Goal: Task Accomplishment & Management: Use online tool/utility

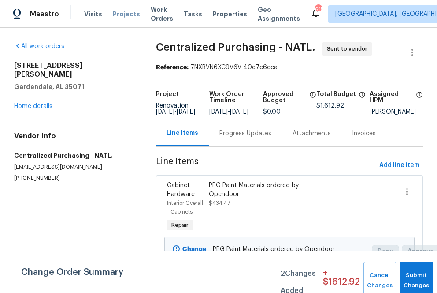
click at [113, 13] on span "Projects" at bounding box center [126, 14] width 27 height 9
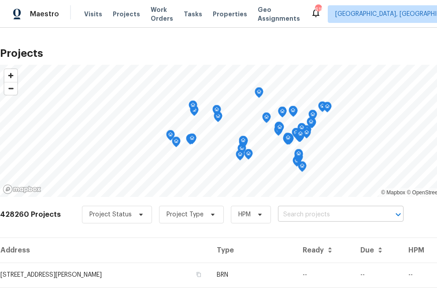
click at [344, 216] on input "text" at bounding box center [328, 215] width 101 height 14
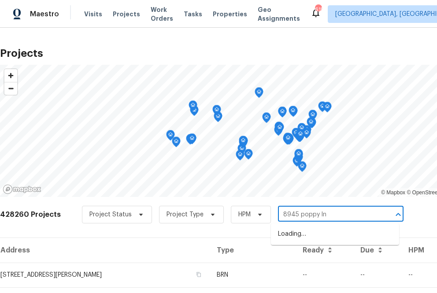
type input "8945 poppy ln"
click at [339, 236] on li "[STREET_ADDRESS]" at bounding box center [335, 234] width 128 height 15
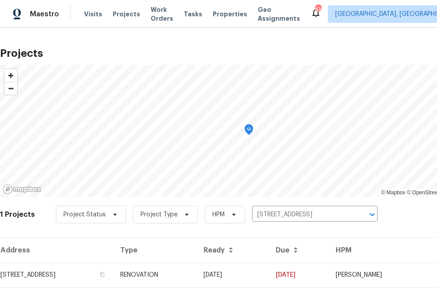
scroll to position [22, 0]
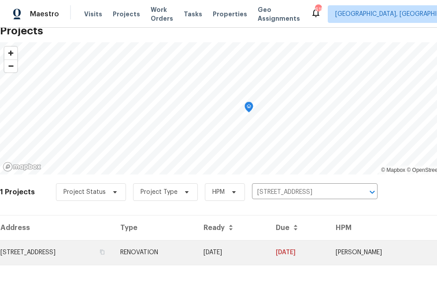
click at [103, 258] on td "[STREET_ADDRESS]" at bounding box center [56, 252] width 113 height 25
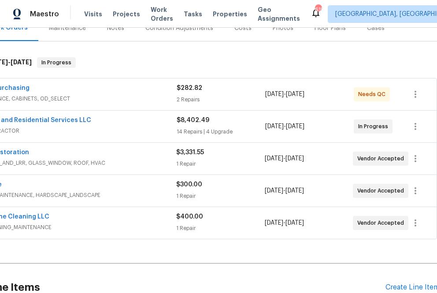
scroll to position [118, 0]
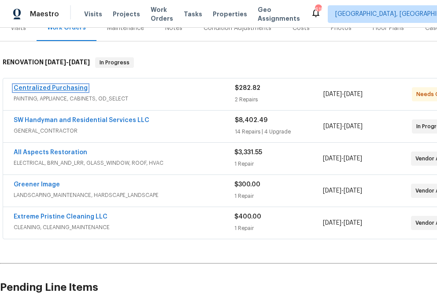
click at [42, 86] on link "Centralized Purchasing" at bounding box center [51, 88] width 74 height 6
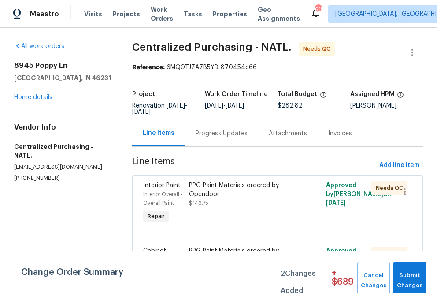
scroll to position [48, 0]
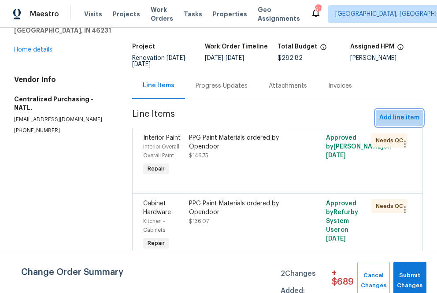
click at [401, 114] on span "Add line item" at bounding box center [399, 117] width 40 height 11
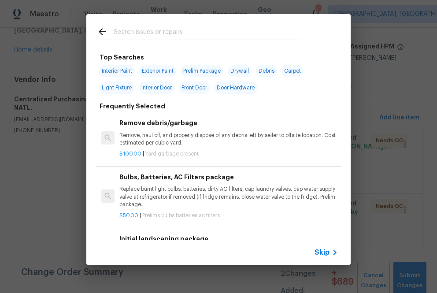
click at [194, 34] on input "text" at bounding box center [207, 32] width 187 height 13
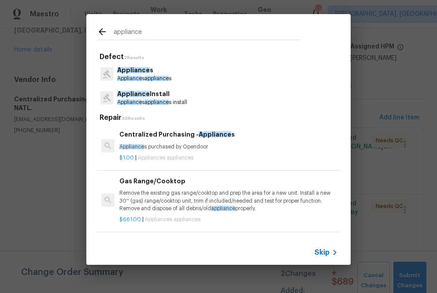
type input "appliance"
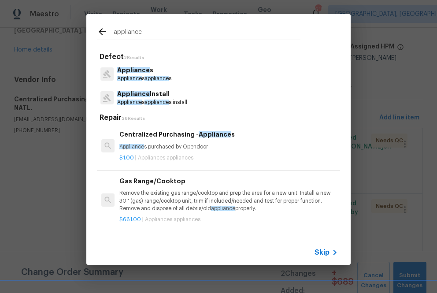
click at [152, 140] on div "Centralized Purchasing - Appliance s Appliance s purchased by Opendoor" at bounding box center [228, 140] width 218 height 21
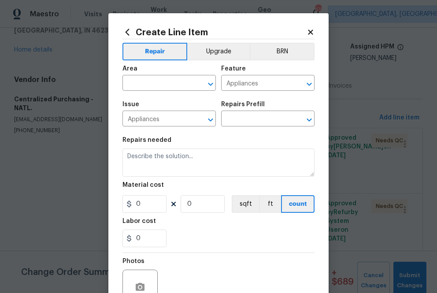
type textarea "Appliances purchased by Opendoor"
type input "1"
type input "Centralized Purchasing - Appliances $1.00"
type input "1"
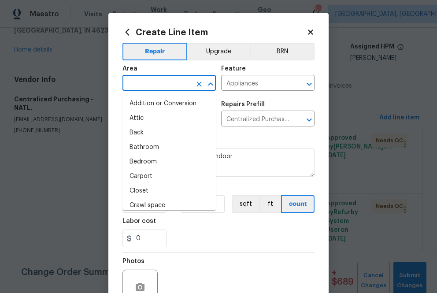
click at [187, 81] on input "text" at bounding box center [156, 84] width 69 height 14
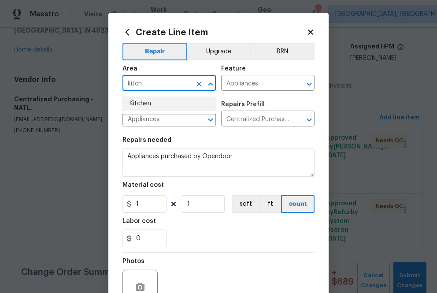
click at [150, 107] on li "Kitchen" at bounding box center [168, 103] width 93 height 15
type input "Kitchen"
click at [141, 207] on input "1" at bounding box center [144, 204] width 44 height 18
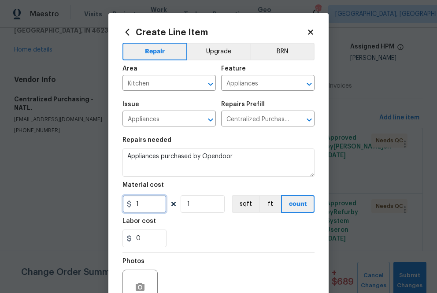
click at [146, 206] on input "1" at bounding box center [144, 204] width 44 height 18
paste input "441.77"
type input "441.77"
click at [202, 234] on div "0" at bounding box center [218, 238] width 192 height 18
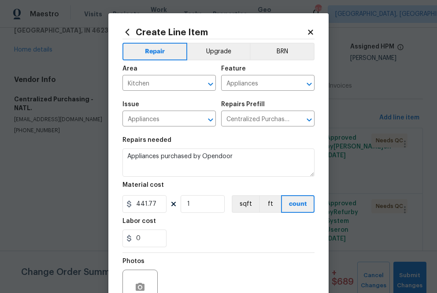
scroll to position [87, 0]
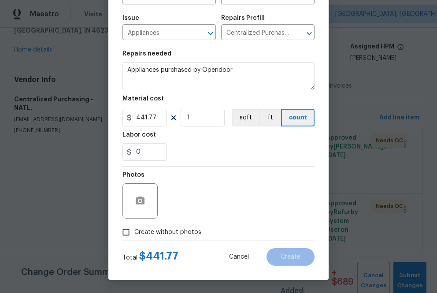
click at [187, 239] on label "Create without photos" at bounding box center [160, 232] width 84 height 17
click at [134, 239] on input "Create without photos" at bounding box center [126, 232] width 17 height 17
checkbox input "true"
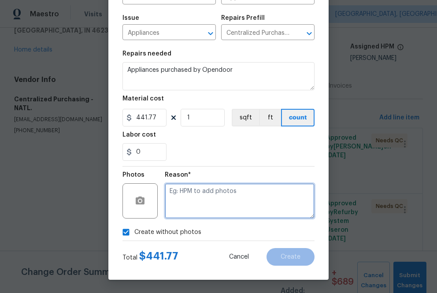
click at [198, 208] on textarea at bounding box center [240, 200] width 150 height 35
type textarea "na"
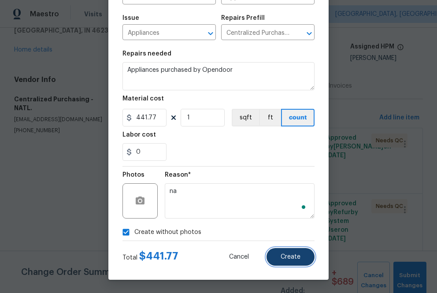
click at [285, 248] on button "Create" at bounding box center [290, 257] width 48 height 18
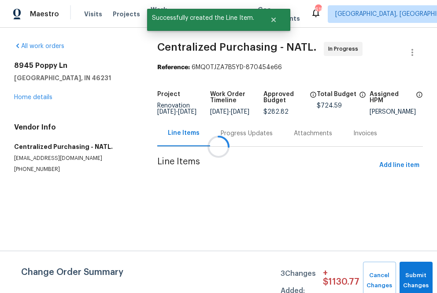
scroll to position [0, 0]
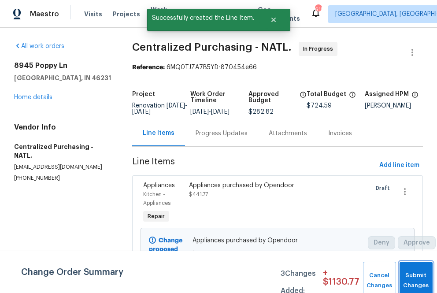
click at [413, 275] on button "Submit Changes" at bounding box center [416, 281] width 33 height 38
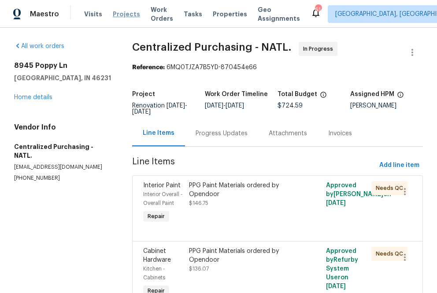
click at [122, 15] on span "Projects" at bounding box center [126, 14] width 27 height 9
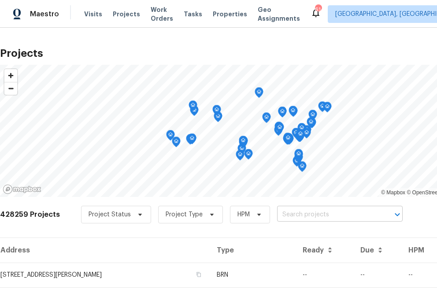
click at [281, 213] on input "text" at bounding box center [327, 215] width 101 height 14
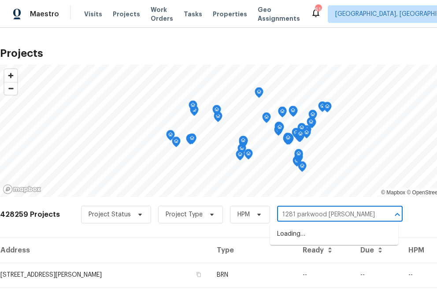
type input "1281 parkwood chase"
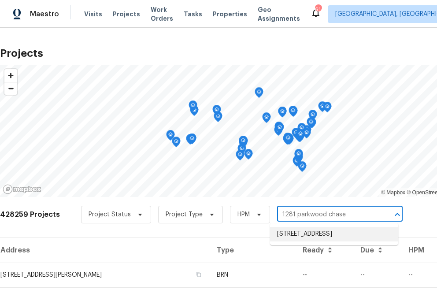
click at [320, 241] on li "[STREET_ADDRESS]" at bounding box center [334, 234] width 128 height 15
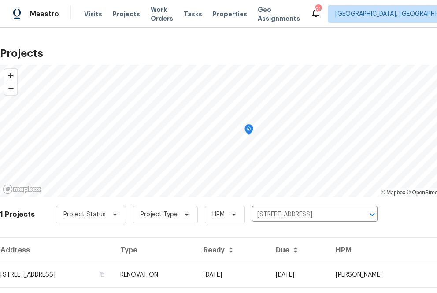
scroll to position [22, 0]
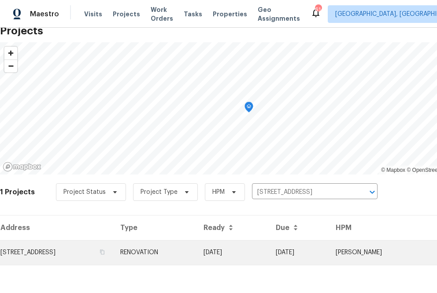
click at [83, 242] on td "[STREET_ADDRESS]" at bounding box center [56, 252] width 113 height 25
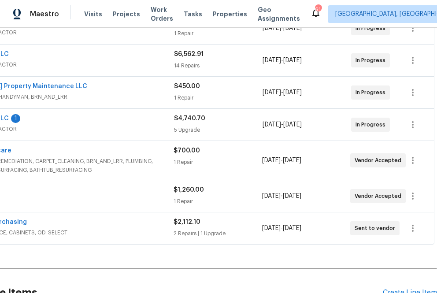
scroll to position [217, 0]
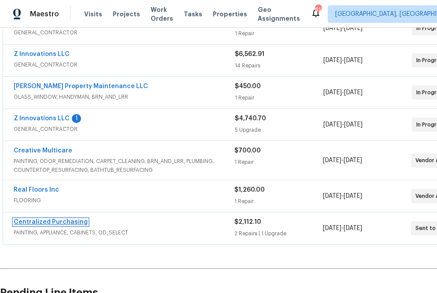
click at [62, 224] on link "Centralized Purchasing" at bounding box center [51, 222] width 74 height 6
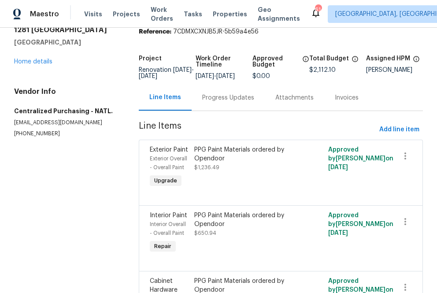
scroll to position [37, 0]
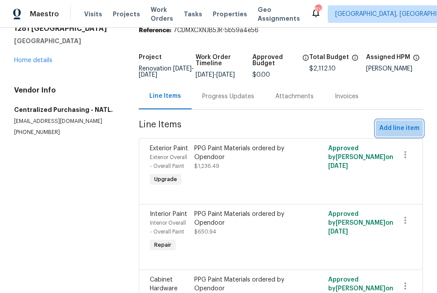
click at [403, 133] on span "Add line item" at bounding box center [399, 128] width 40 height 11
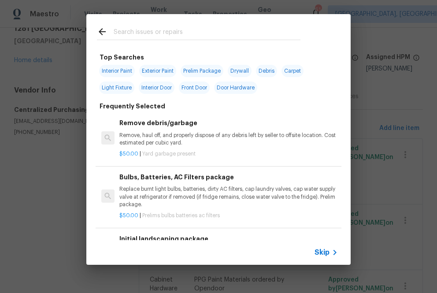
click at [212, 34] on input "text" at bounding box center [207, 32] width 187 height 13
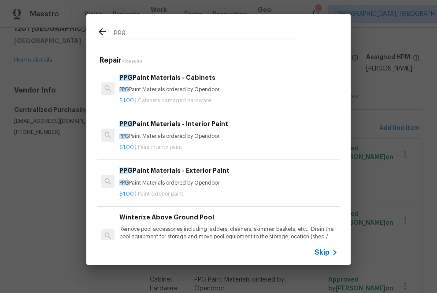
type input "ppg"
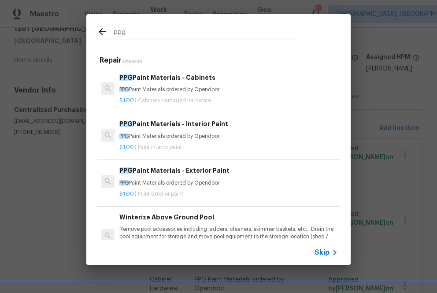
click at [233, 95] on div "$1.00 | Cabinets damaged hardware" at bounding box center [228, 98] width 218 height 11
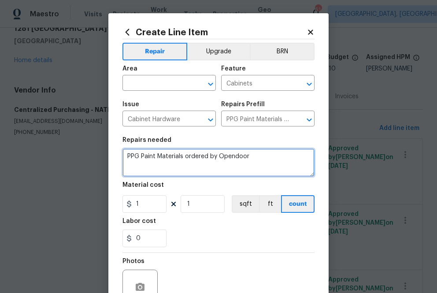
click at [159, 169] on textarea "PPG Paint Materials ordered by Opendoor" at bounding box center [218, 162] width 192 height 28
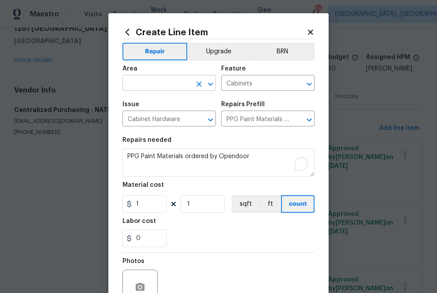
click at [178, 89] on input "text" at bounding box center [156, 84] width 69 height 14
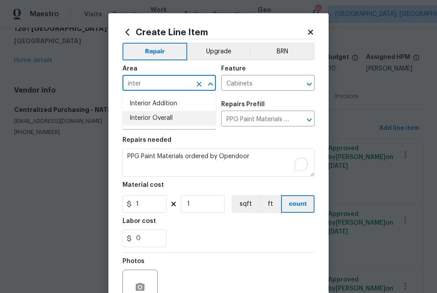
click at [178, 118] on li "Interior Overall" at bounding box center [168, 118] width 93 height 15
type input "Interior Overall"
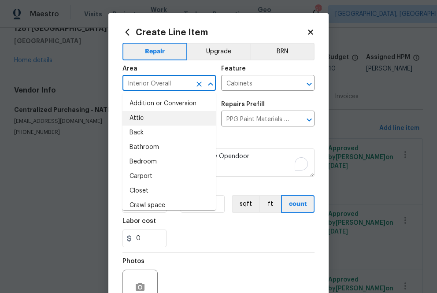
click at [254, 147] on div "Repairs needed" at bounding box center [218, 142] width 192 height 11
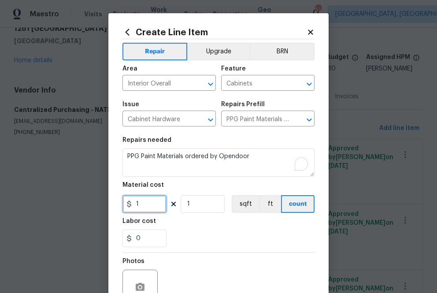
click at [154, 204] on input "1" at bounding box center [144, 204] width 44 height 18
paste input "81.60"
type input "181.6"
click at [201, 223] on div "Labor cost" at bounding box center [218, 223] width 192 height 11
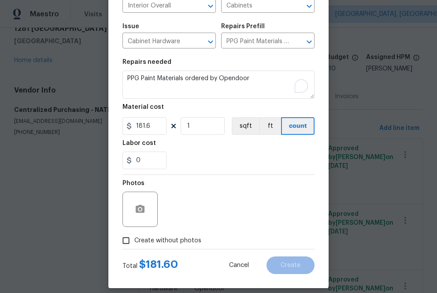
scroll to position [87, 0]
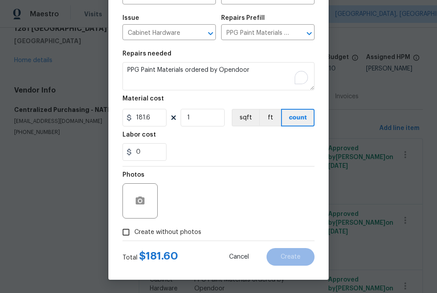
click at [154, 233] on span "Create without photos" at bounding box center [167, 232] width 67 height 9
click at [134, 233] on input "Create without photos" at bounding box center [126, 232] width 17 height 17
checkbox input "true"
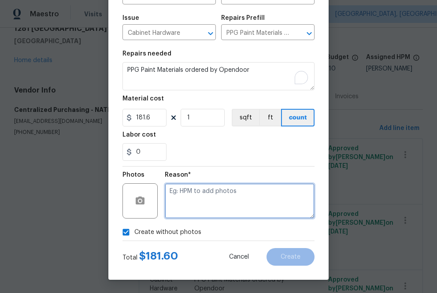
click at [201, 208] on textarea at bounding box center [240, 200] width 150 height 35
type textarea "na"
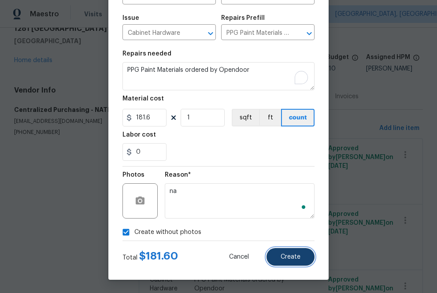
click at [298, 249] on button "Create" at bounding box center [290, 257] width 48 height 18
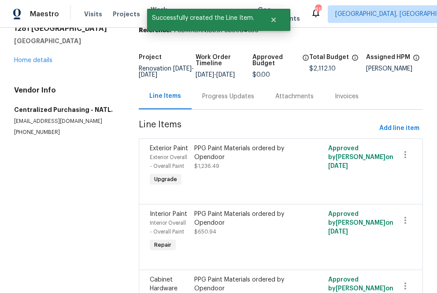
scroll to position [0, 0]
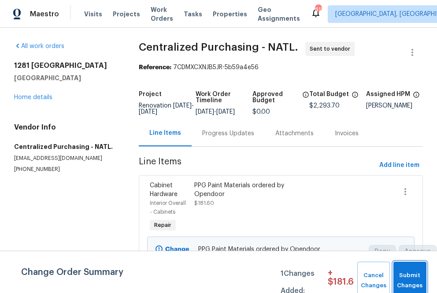
click at [411, 270] on button "Submit Changes" at bounding box center [409, 281] width 33 height 38
